Goal: Information Seeking & Learning: Learn about a topic

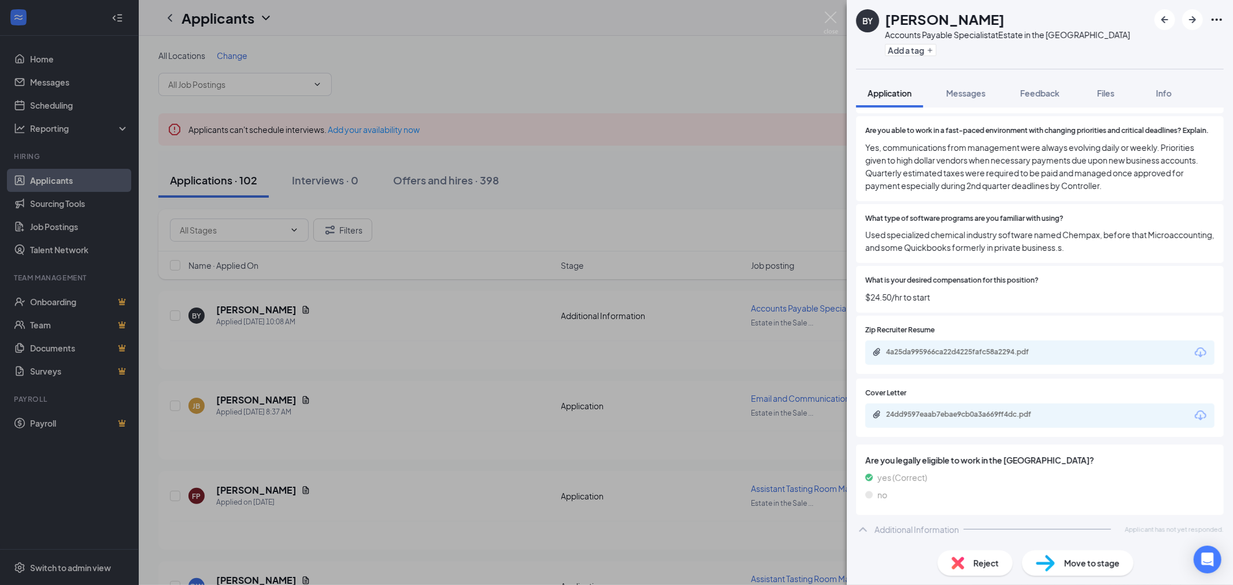
scroll to position [383, 0]
click at [957, 345] on div "4a25da995966ca22d4225fafc58a2294.pdf" at bounding box center [964, 334] width 151 height 24
click at [955, 353] on div "4a25da995966ca22d4225fafc58a2294.pdf" at bounding box center [967, 351] width 162 height 9
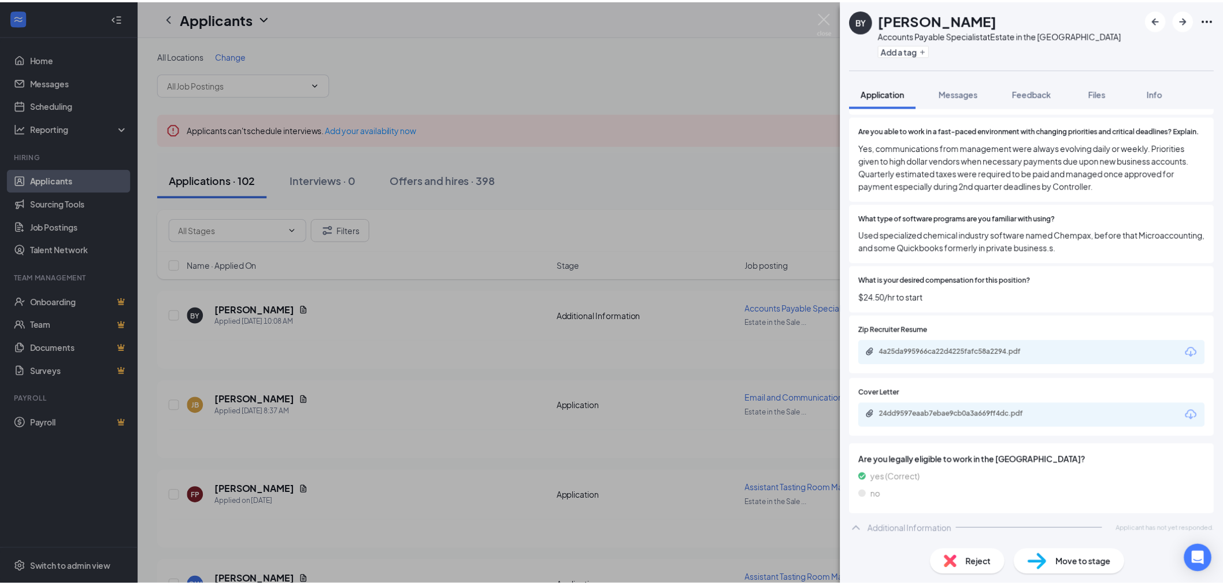
scroll to position [379, 0]
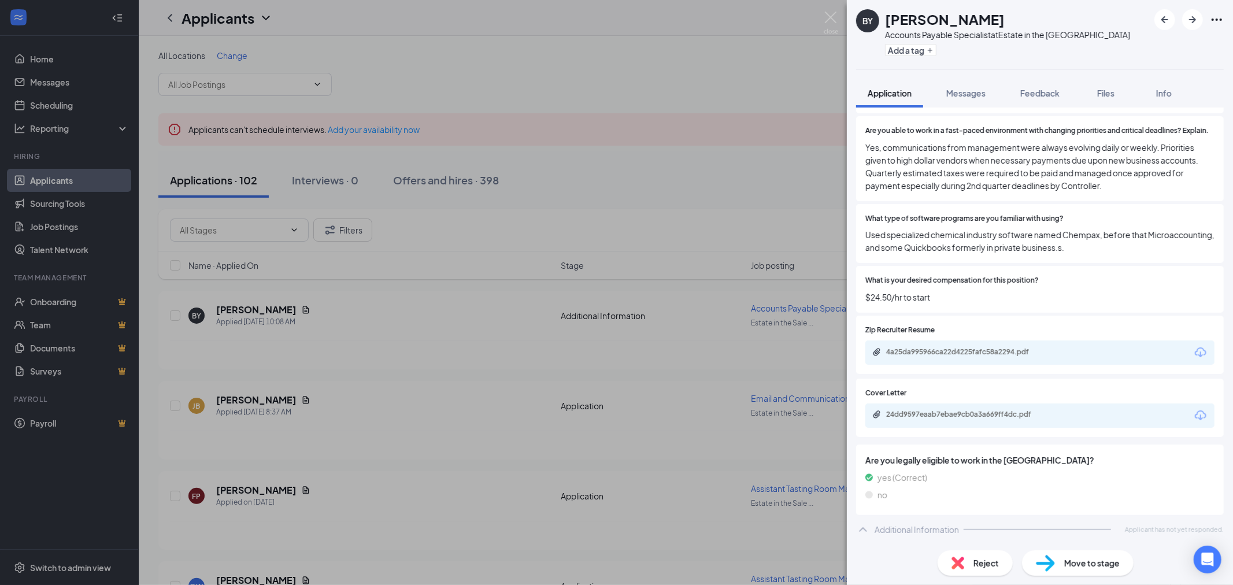
click at [828, 10] on div "BY [PERSON_NAME] Accounts Payable Specialist at Estate in the [GEOGRAPHIC_DATA]…" at bounding box center [616, 292] width 1233 height 585
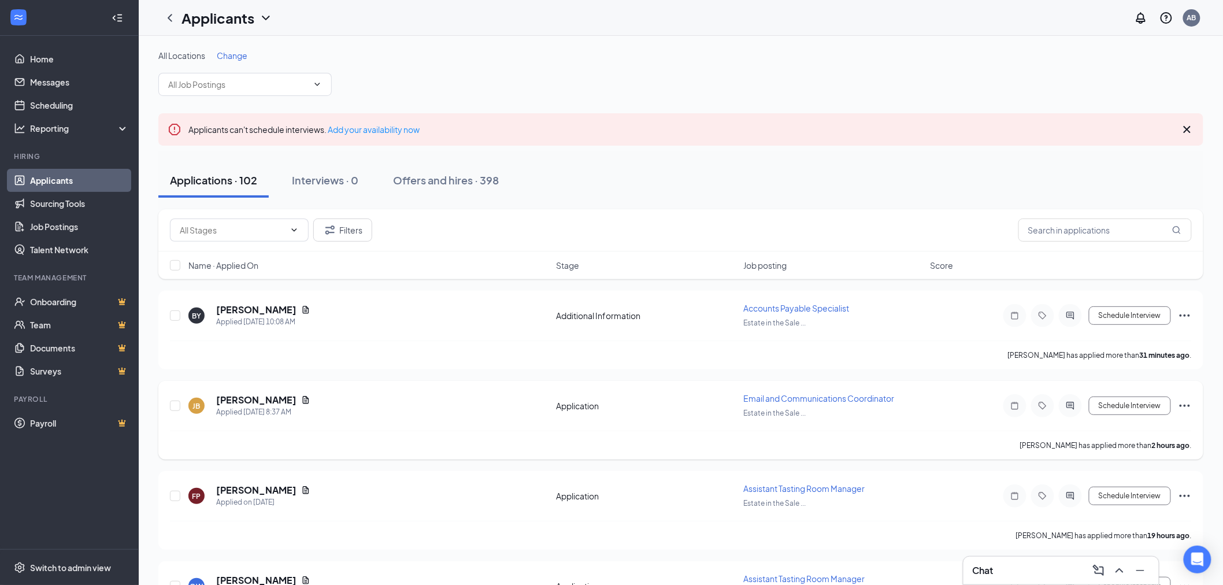
click at [866, 396] on span "Email and Communications Coordinator" at bounding box center [818, 398] width 151 height 10
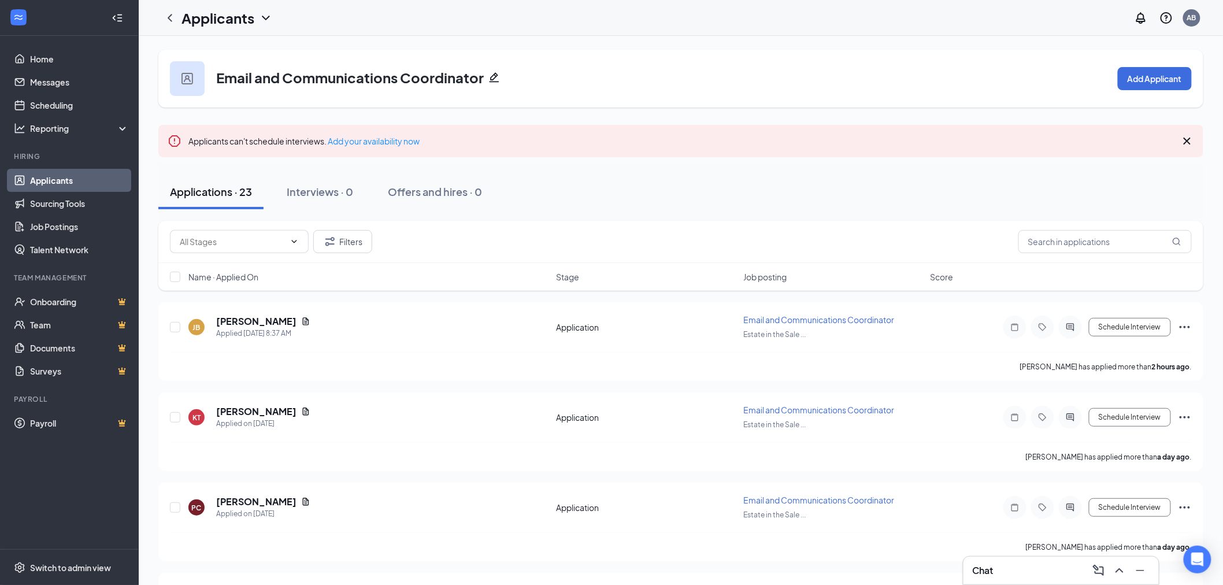
click at [48, 177] on link "Applicants" at bounding box center [79, 180] width 99 height 23
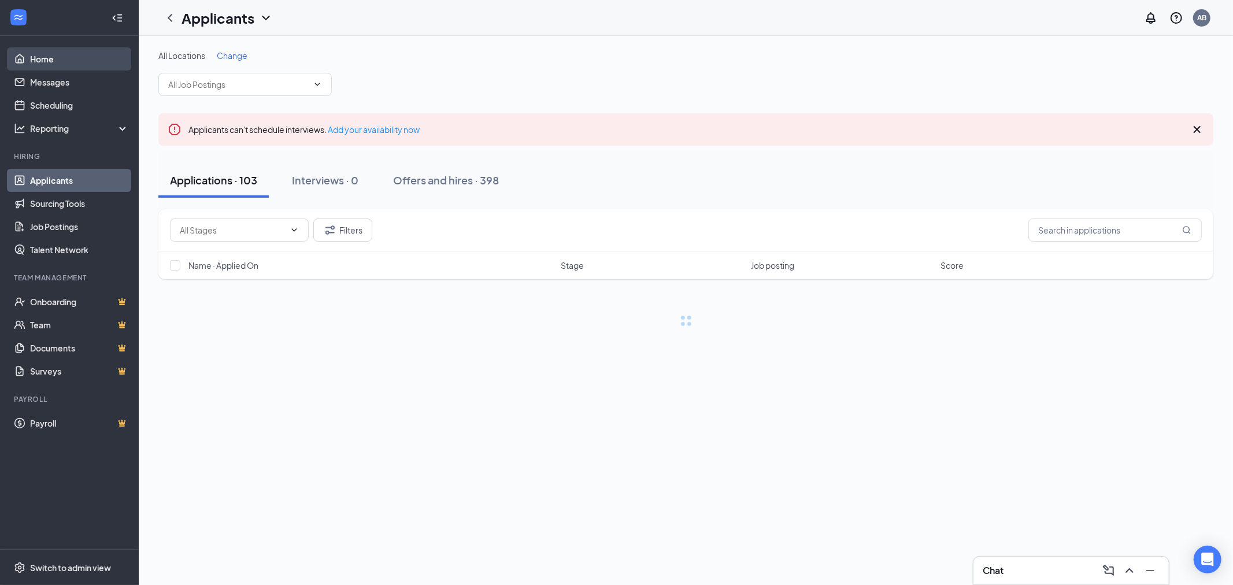
click at [42, 57] on link "Home" at bounding box center [79, 58] width 99 height 23
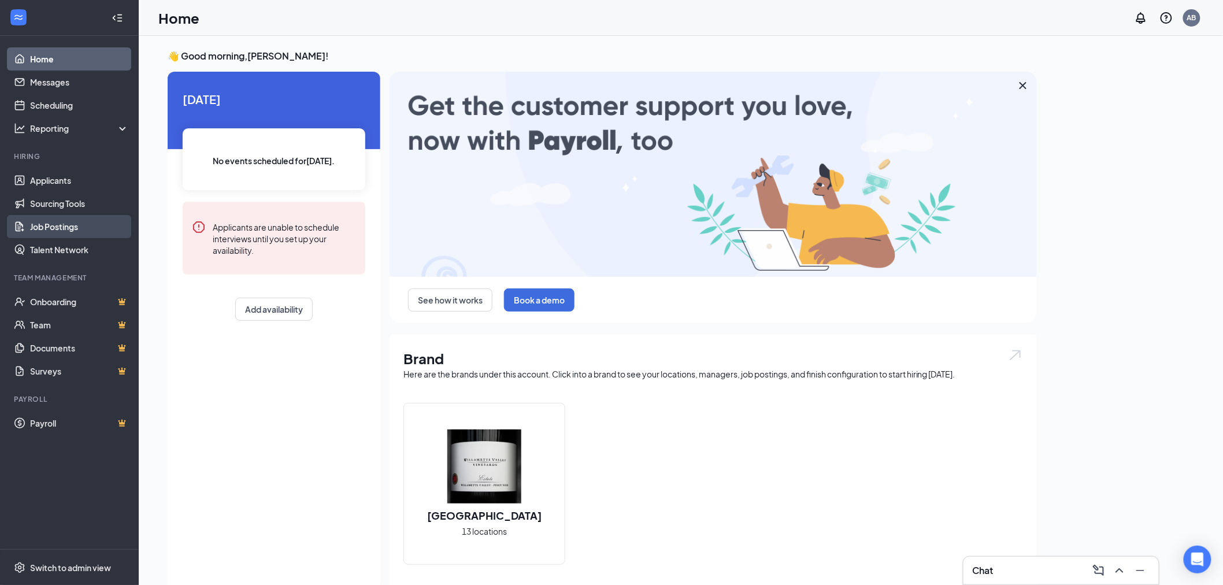
click at [50, 223] on link "Job Postings" at bounding box center [79, 226] width 99 height 23
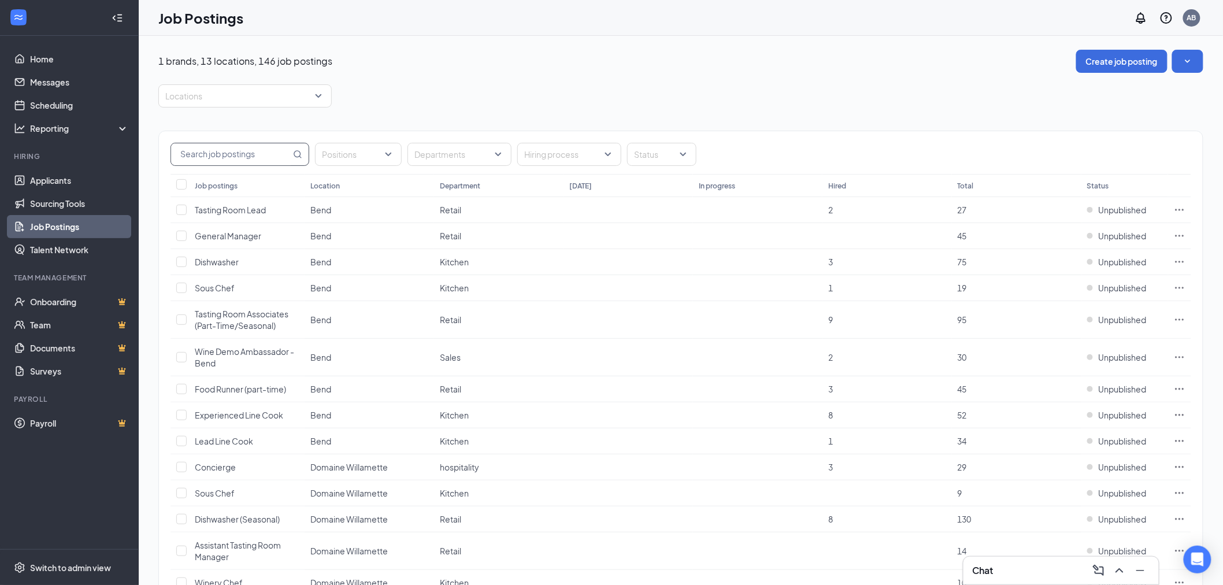
click at [243, 160] on input "text" at bounding box center [231, 154] width 120 height 22
type input "tasting room"
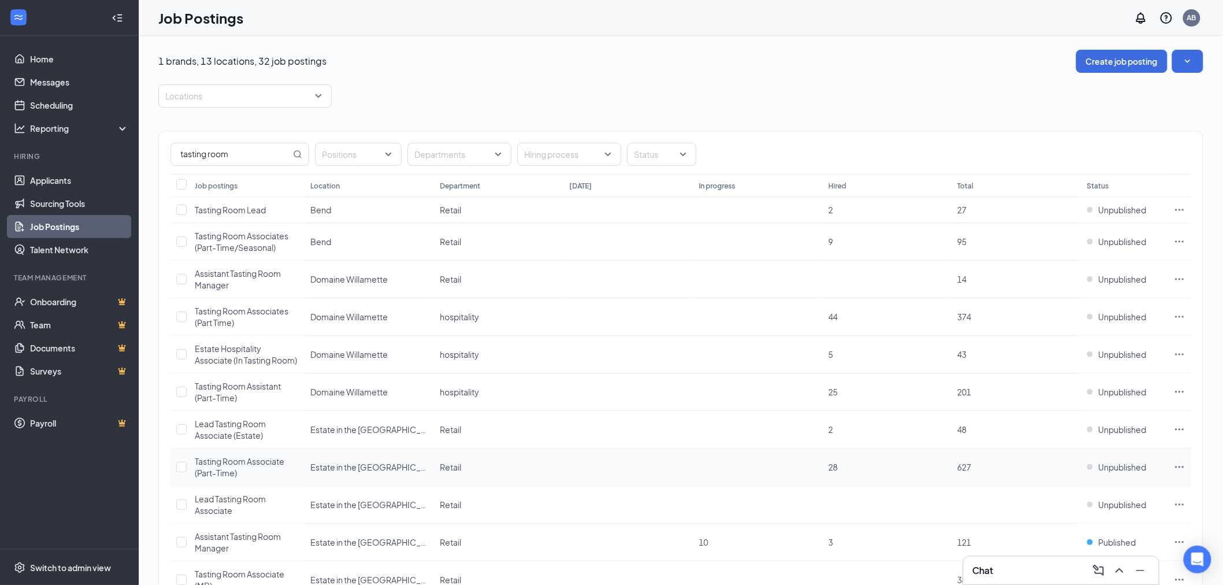
click at [267, 460] on span "Tasting Room Associate (Part-Time)" at bounding box center [240, 467] width 90 height 22
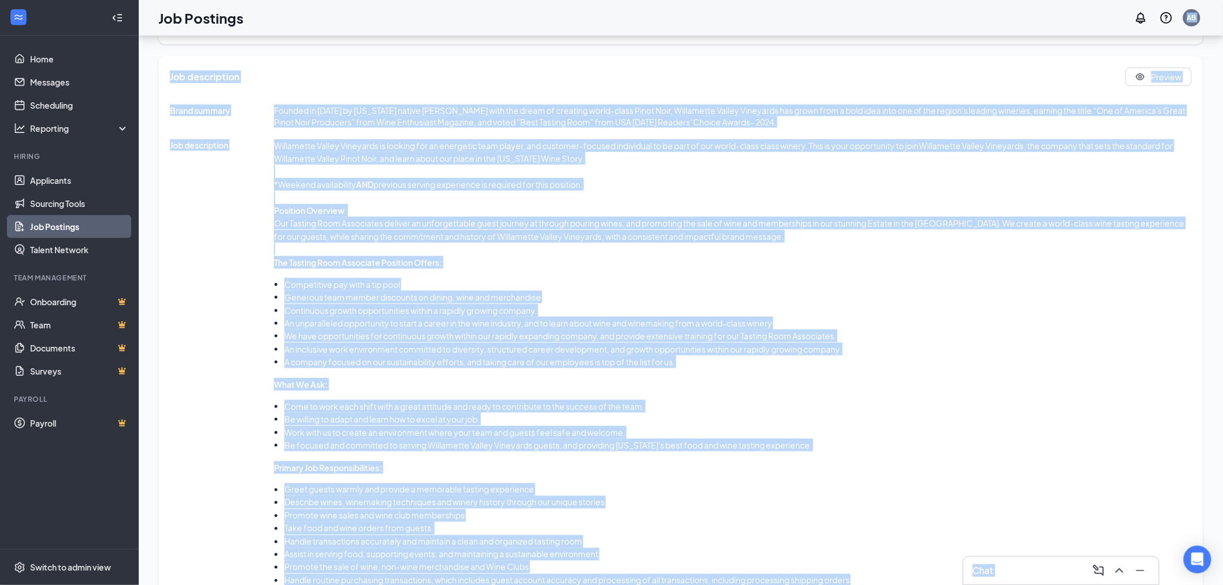
scroll to position [422, 0]
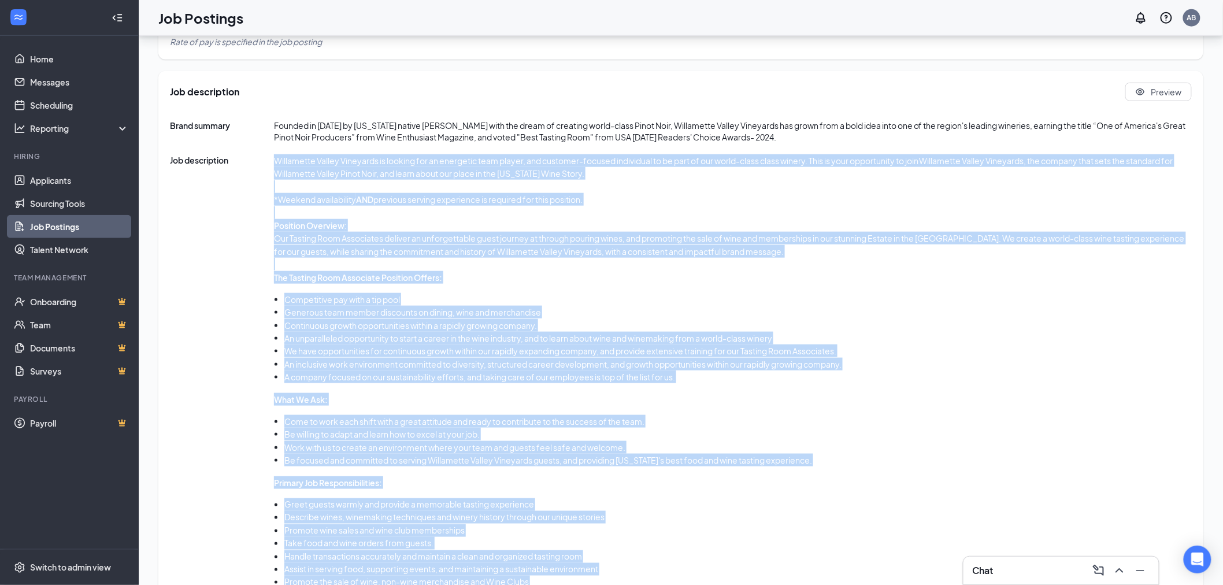
drag, startPoint x: 770, startPoint y: 532, endPoint x: 266, endPoint y: 168, distance: 621.2
click at [266, 168] on div "Job description Willamette Valley Vineyards is looking for an energetic team pl…" at bounding box center [681, 475] width 1022 height 643
click at [424, 166] on p "Willamette Valley Vineyards is looking for an energetic team player, and custom…" at bounding box center [733, 167] width 918 height 26
